Goal: Understand process/instructions: Learn about a topic

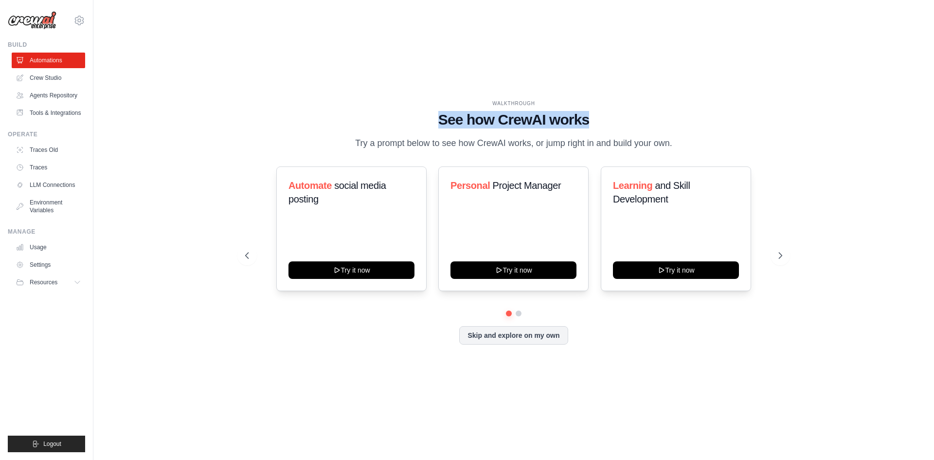
drag, startPoint x: 430, startPoint y: 117, endPoint x: 624, endPoint y: 113, distance: 194.6
click at [624, 113] on h1 "See how CrewAI works" at bounding box center [513, 120] width 537 height 18
click at [630, 114] on h1 "See how CrewAI works" at bounding box center [513, 120] width 537 height 18
click at [558, 102] on div "WALKTHROUGH" at bounding box center [513, 103] width 537 height 7
click at [782, 255] on icon at bounding box center [781, 255] width 10 height 10
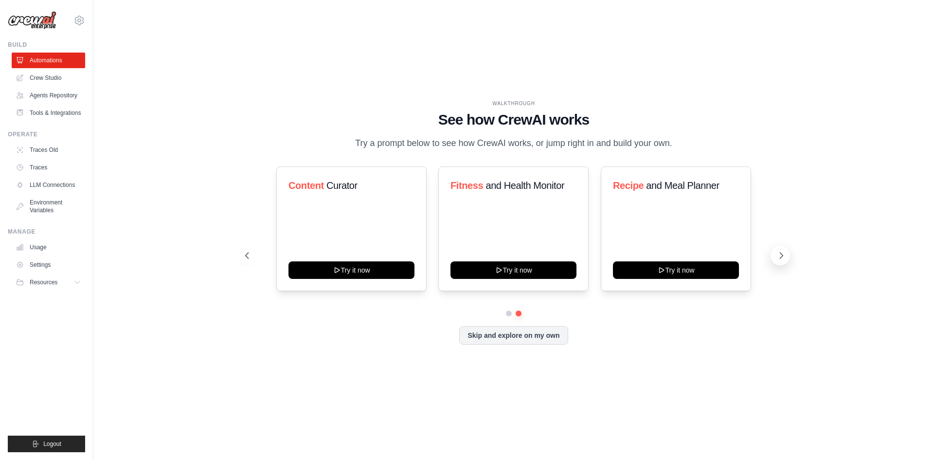
click at [782, 255] on icon at bounding box center [781, 255] width 10 height 10
click at [47, 72] on link "Crew Studio" at bounding box center [49, 78] width 73 height 16
